Goal: Find specific page/section: Find specific page/section

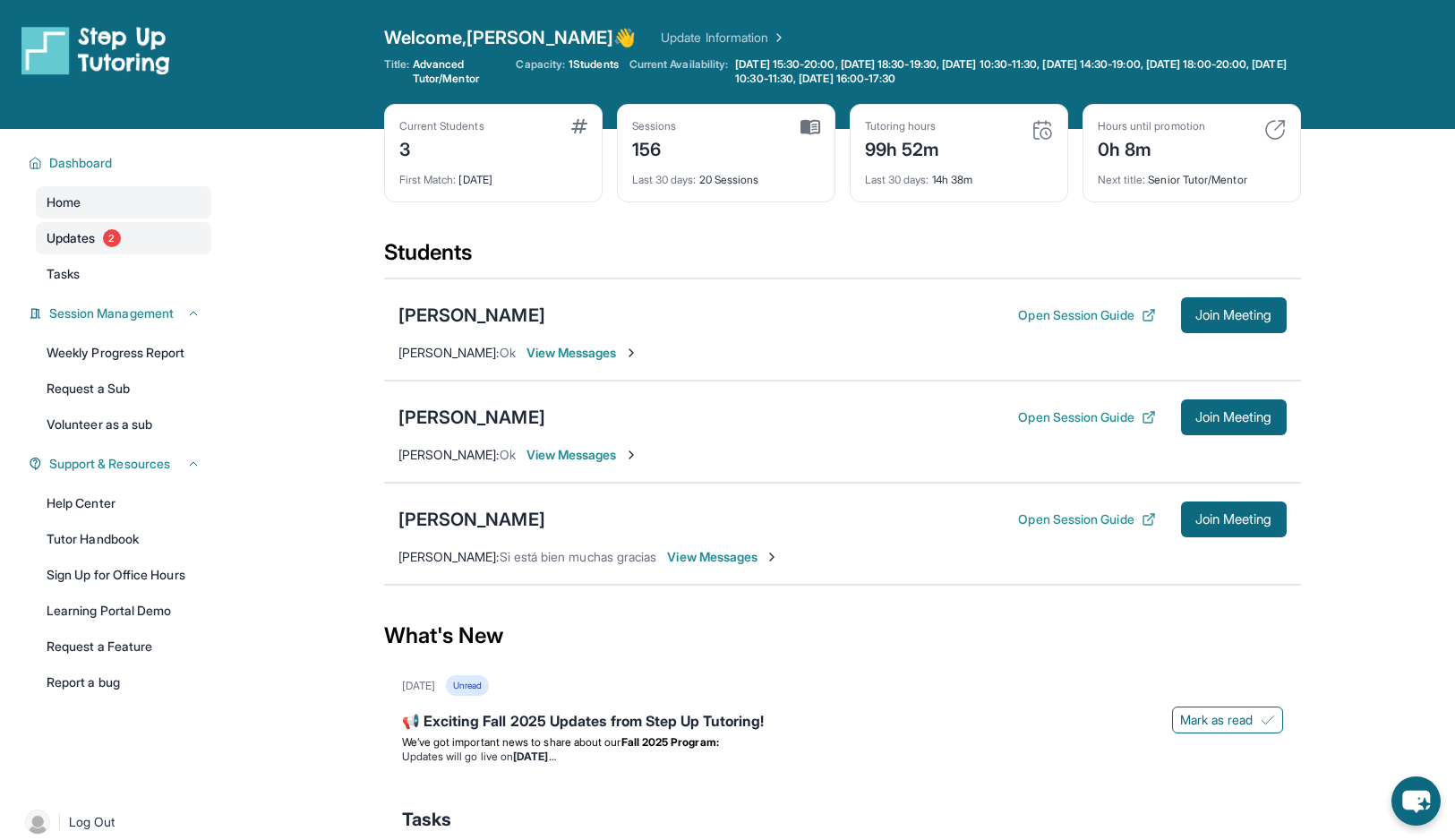
click at [117, 232] on span "2" at bounding box center [112, 237] width 18 height 18
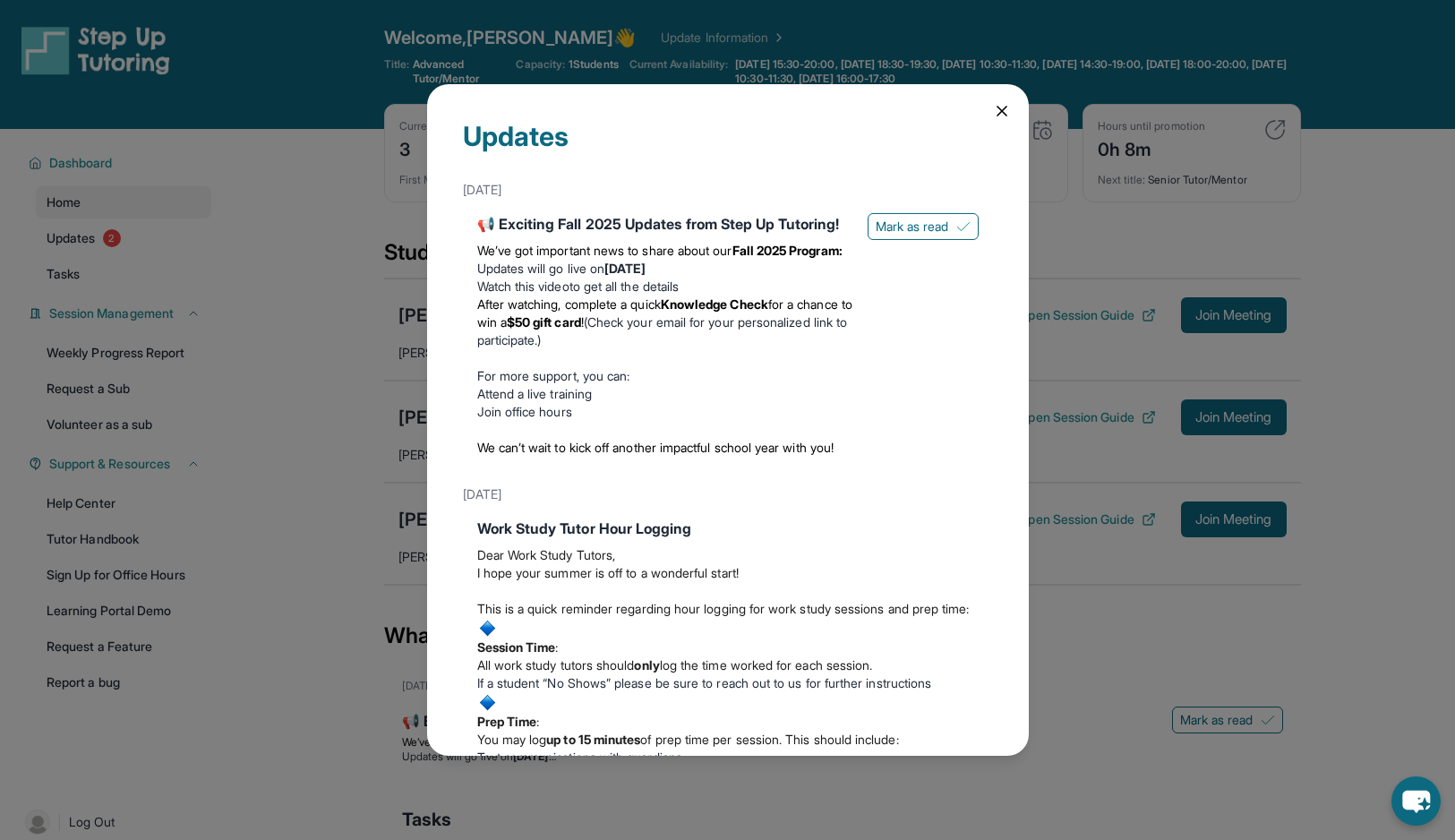
click at [998, 102] on icon at bounding box center [1002, 111] width 18 height 18
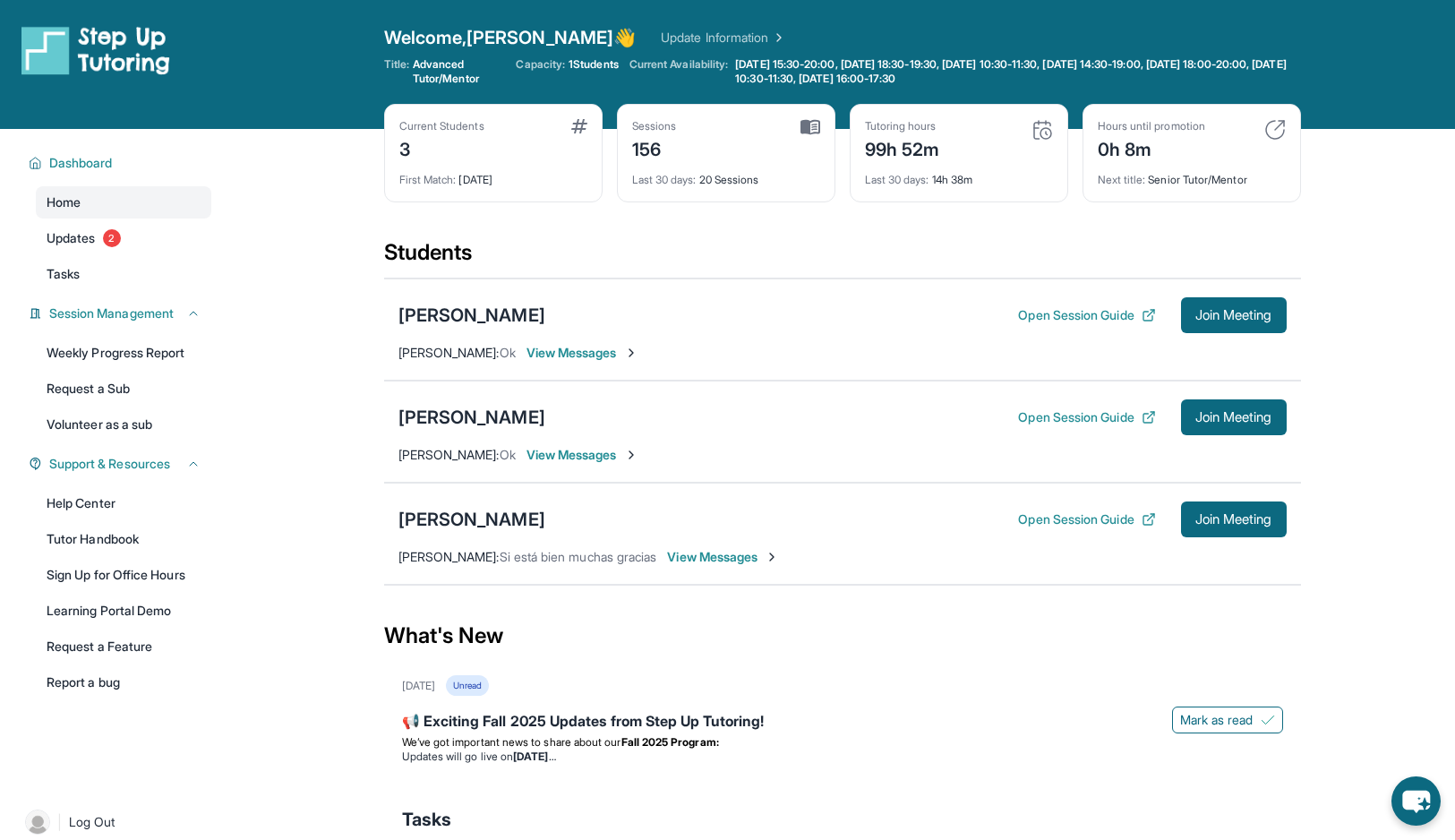
click at [562, 353] on span "View Messages" at bounding box center [582, 352] width 112 height 18
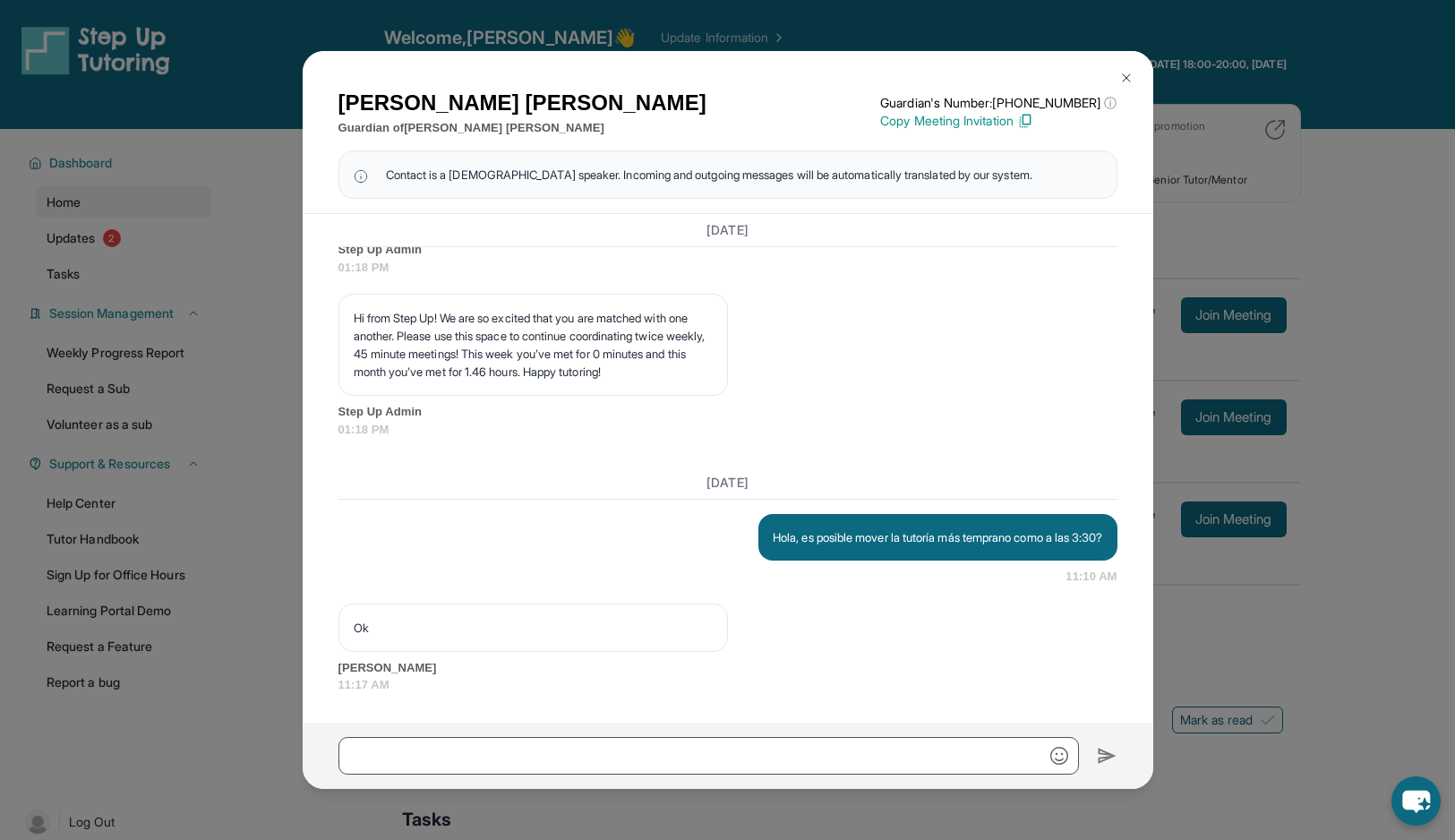
scroll to position [13951, 0]
click at [1121, 74] on img at bounding box center [1126, 78] width 15 height 15
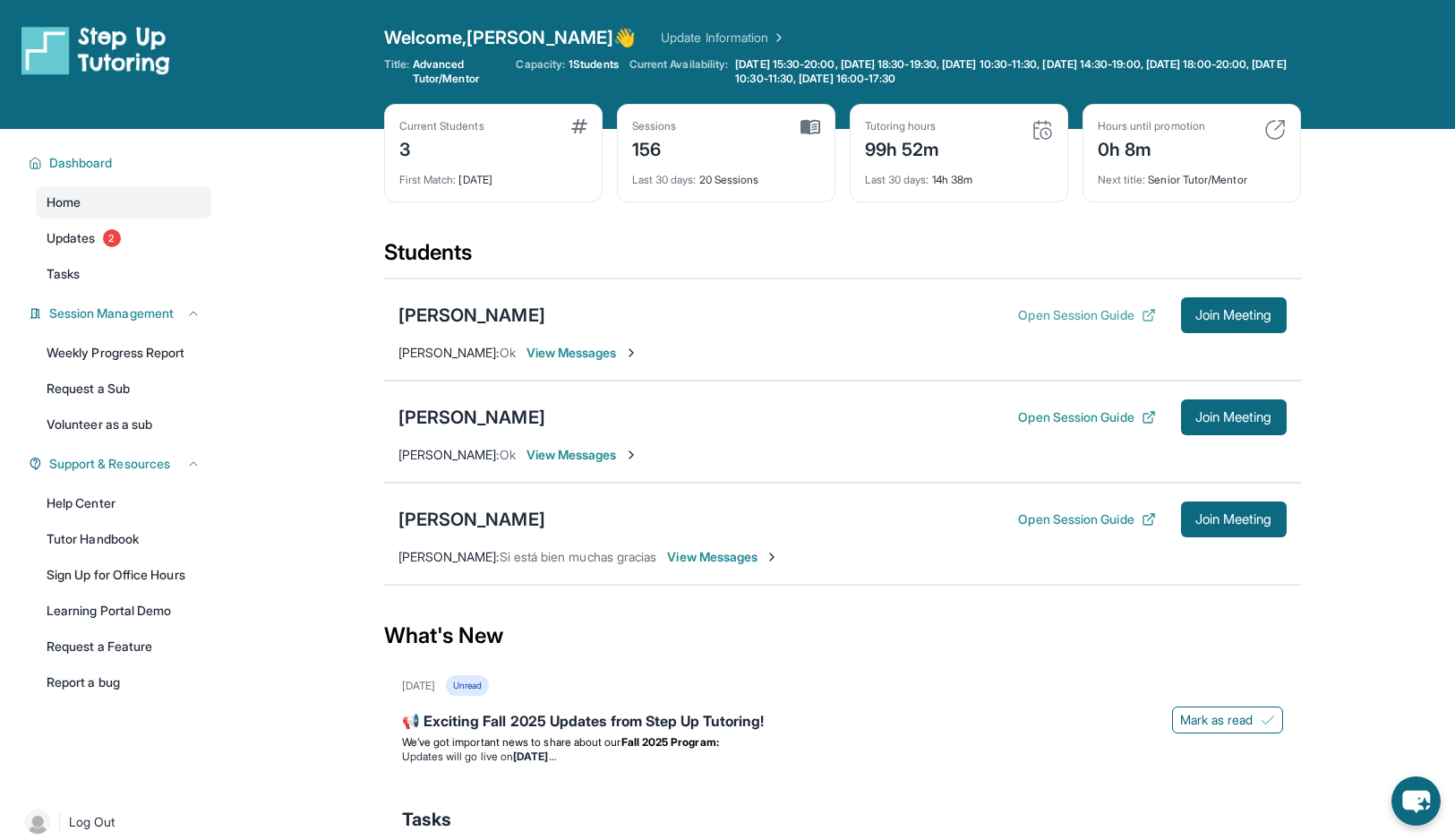
click at [1043, 319] on button "Open Session Guide" at bounding box center [1087, 315] width 137 height 18
